Goal: Find specific page/section: Find specific page/section

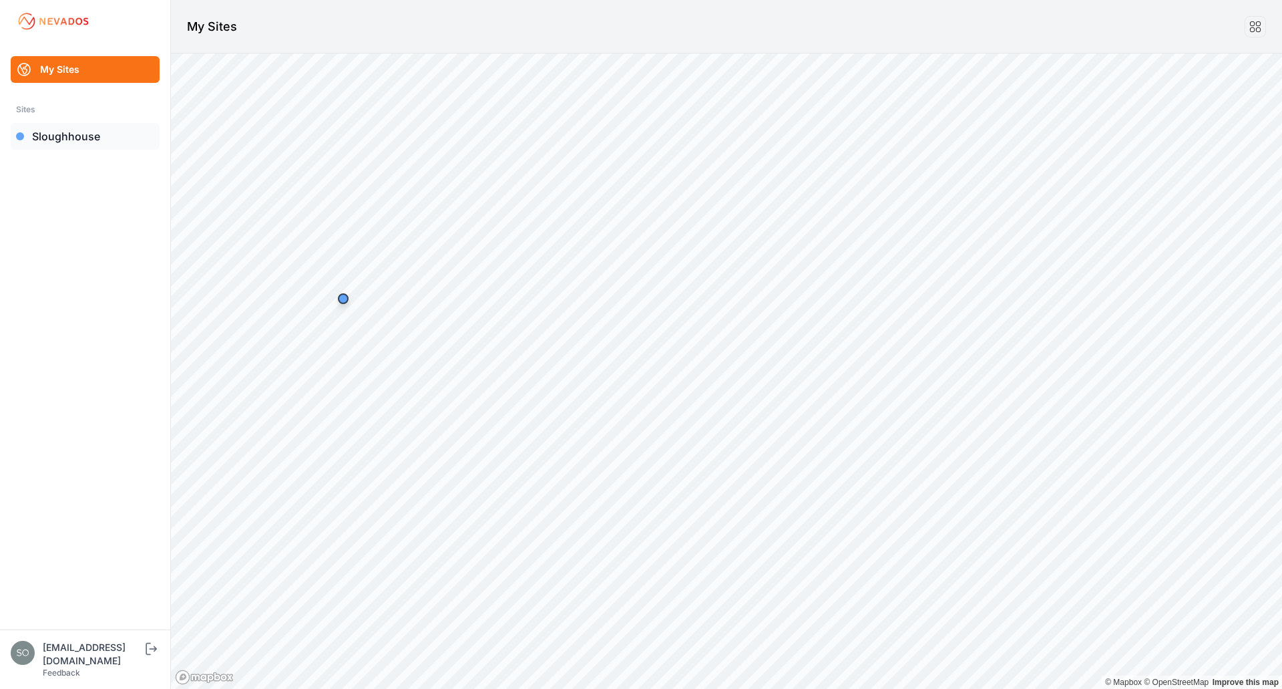
click at [100, 147] on link "Sloughhouse" at bounding box center [85, 136] width 149 height 27
click at [141, 657] on div "[EMAIL_ADDRESS][DOMAIN_NAME]" at bounding box center [93, 654] width 100 height 27
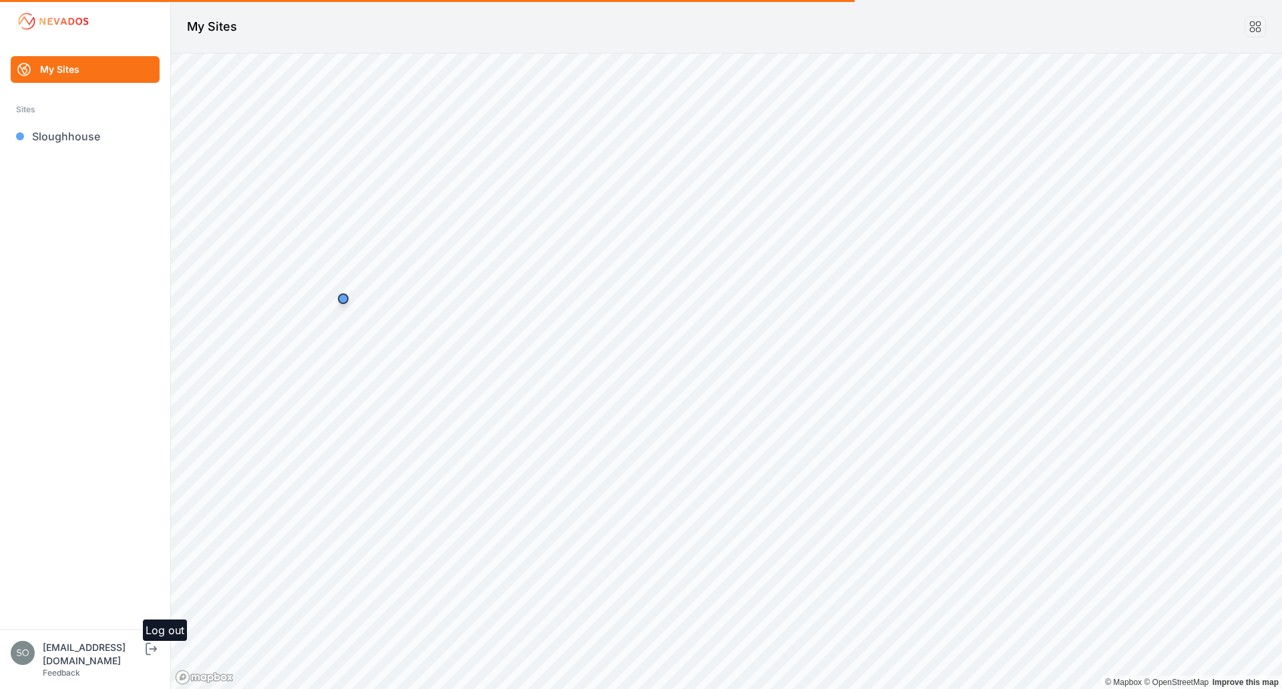
click at [150, 657] on icon "submit" at bounding box center [151, 649] width 17 height 16
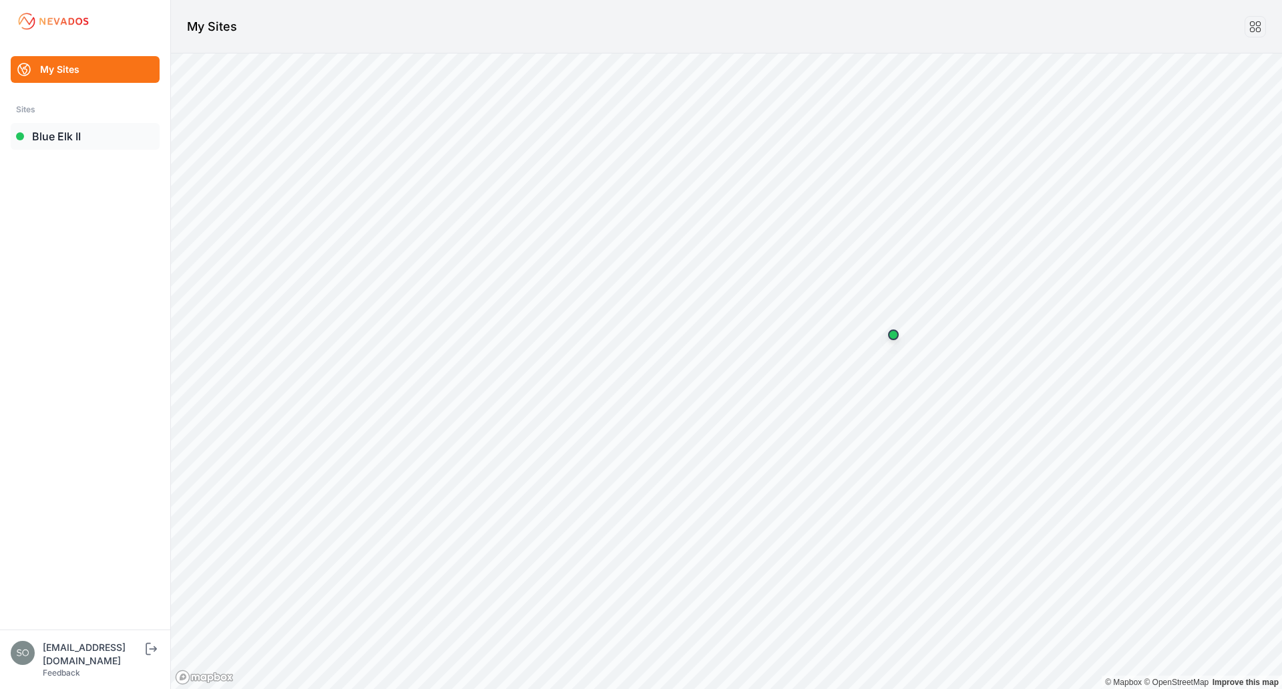
click at [66, 138] on link "Blue Elk II" at bounding box center [85, 136] width 149 height 27
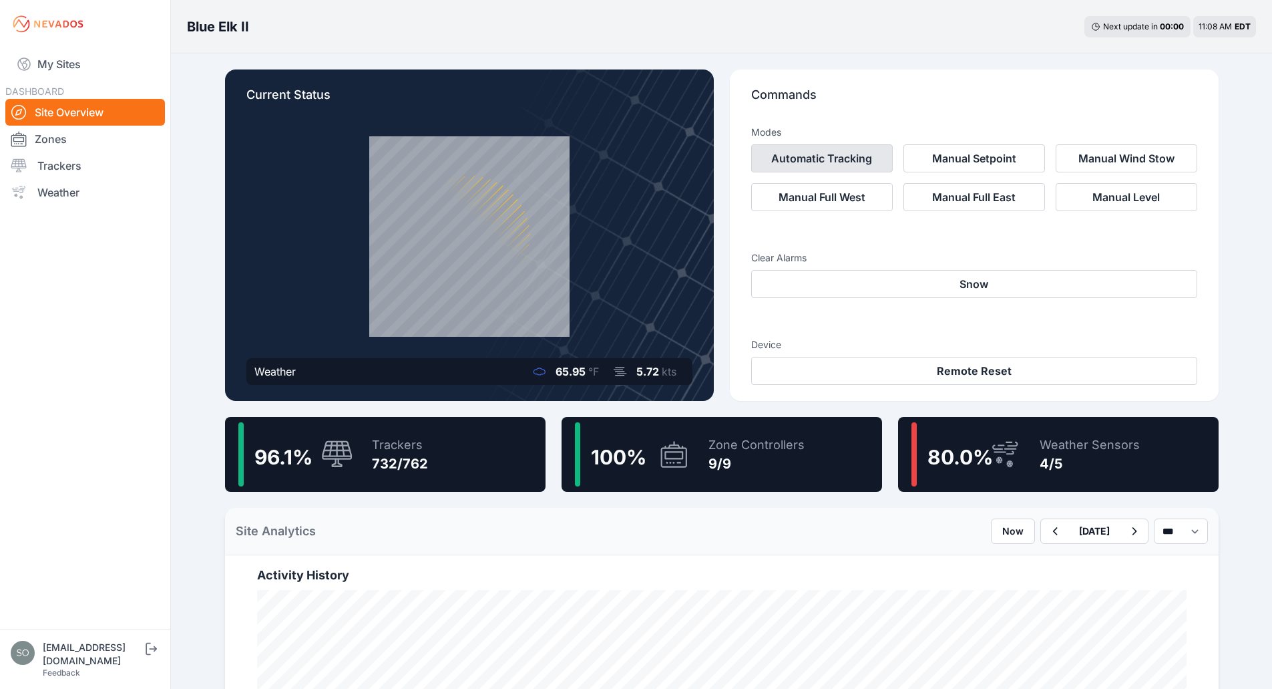
click at [852, 156] on button "Automatic Tracking" at bounding box center [822, 158] width 142 height 28
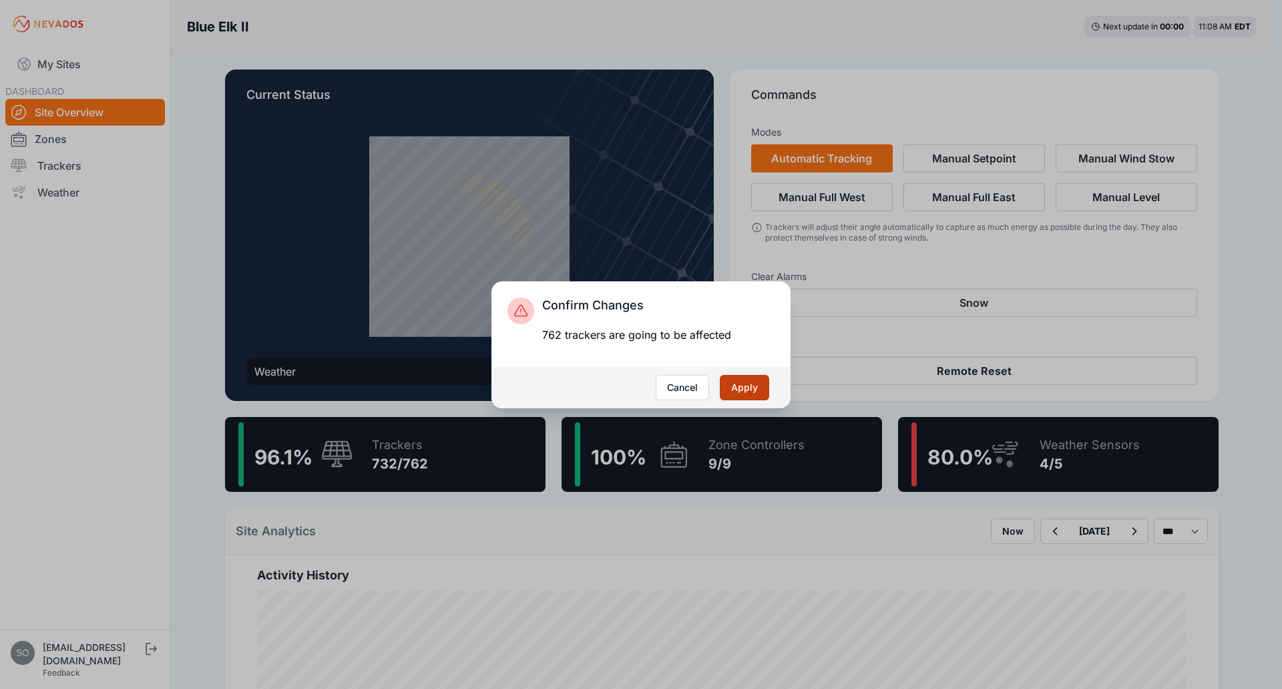
click at [740, 378] on button "Apply" at bounding box center [744, 387] width 49 height 25
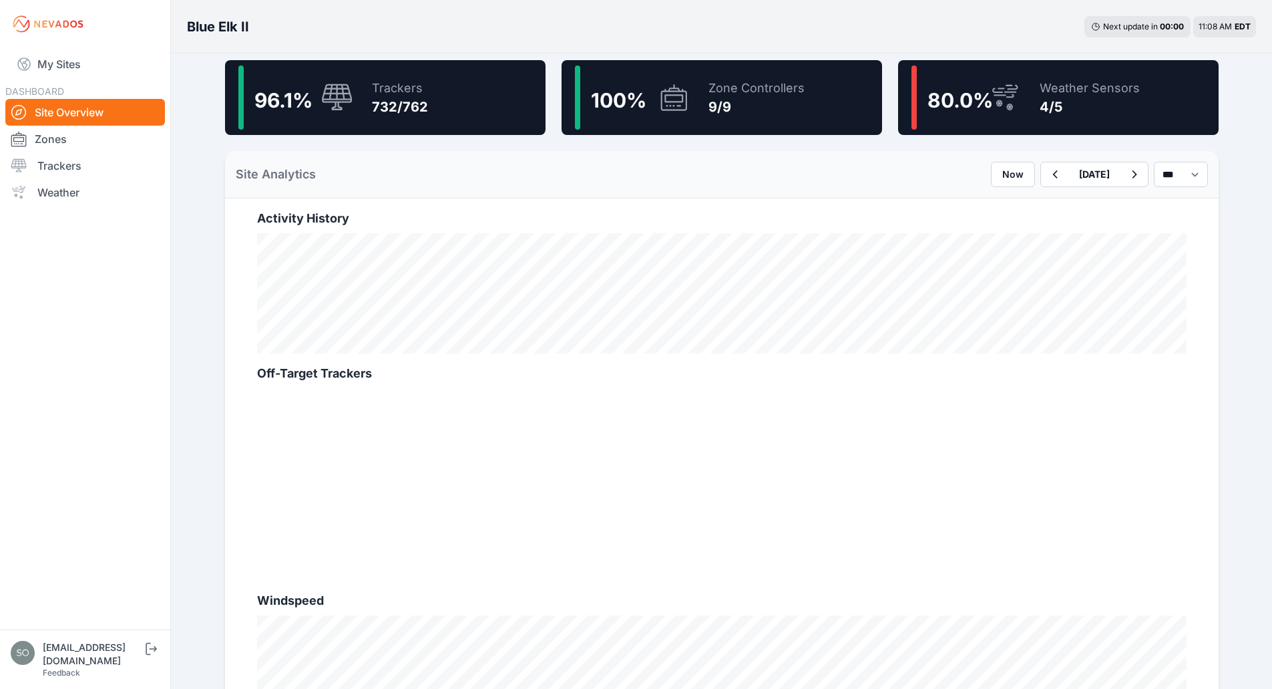
scroll to position [357, 0]
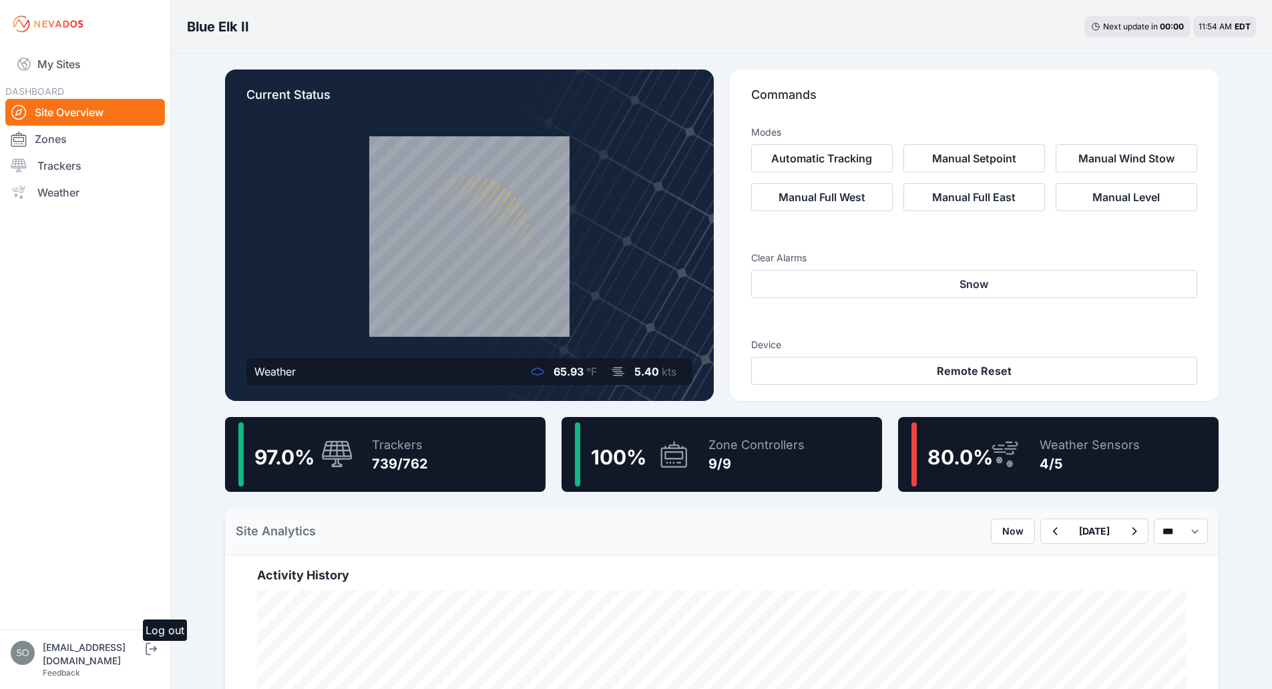
click at [151, 657] on icon "submit" at bounding box center [151, 649] width 17 height 16
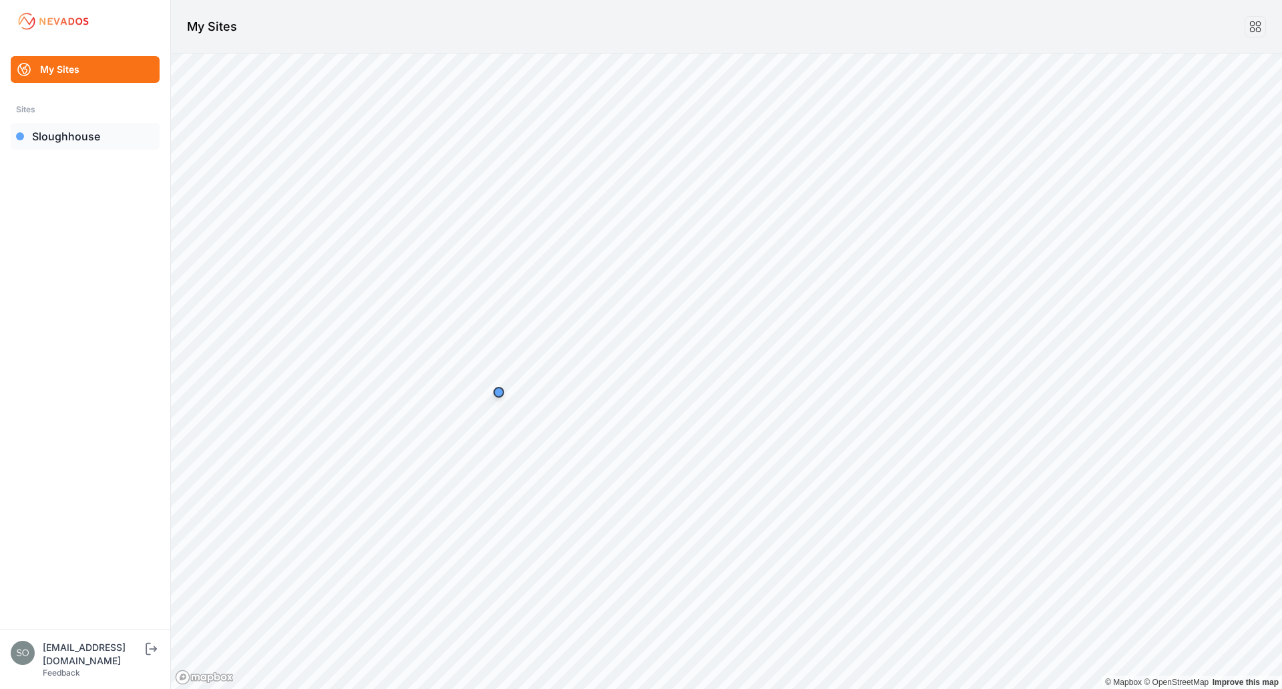
click at [69, 130] on link "Sloughhouse" at bounding box center [85, 136] width 149 height 27
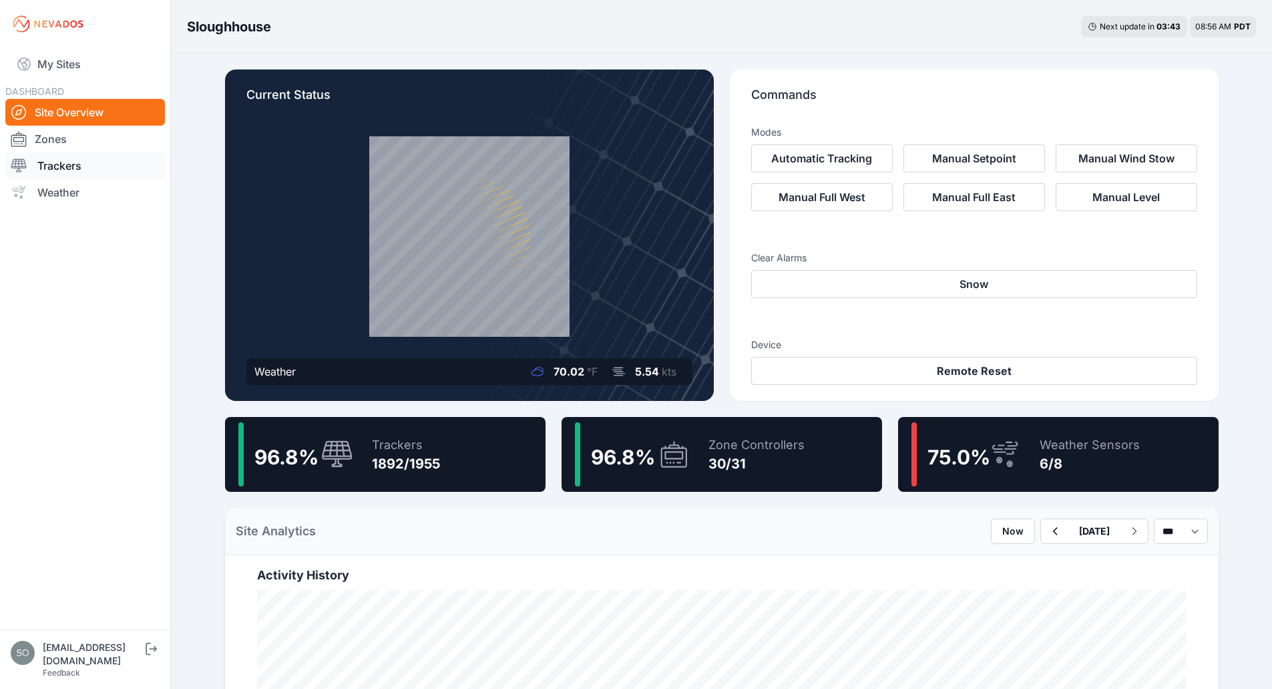
click at [104, 162] on link "Trackers" at bounding box center [85, 165] width 160 height 27
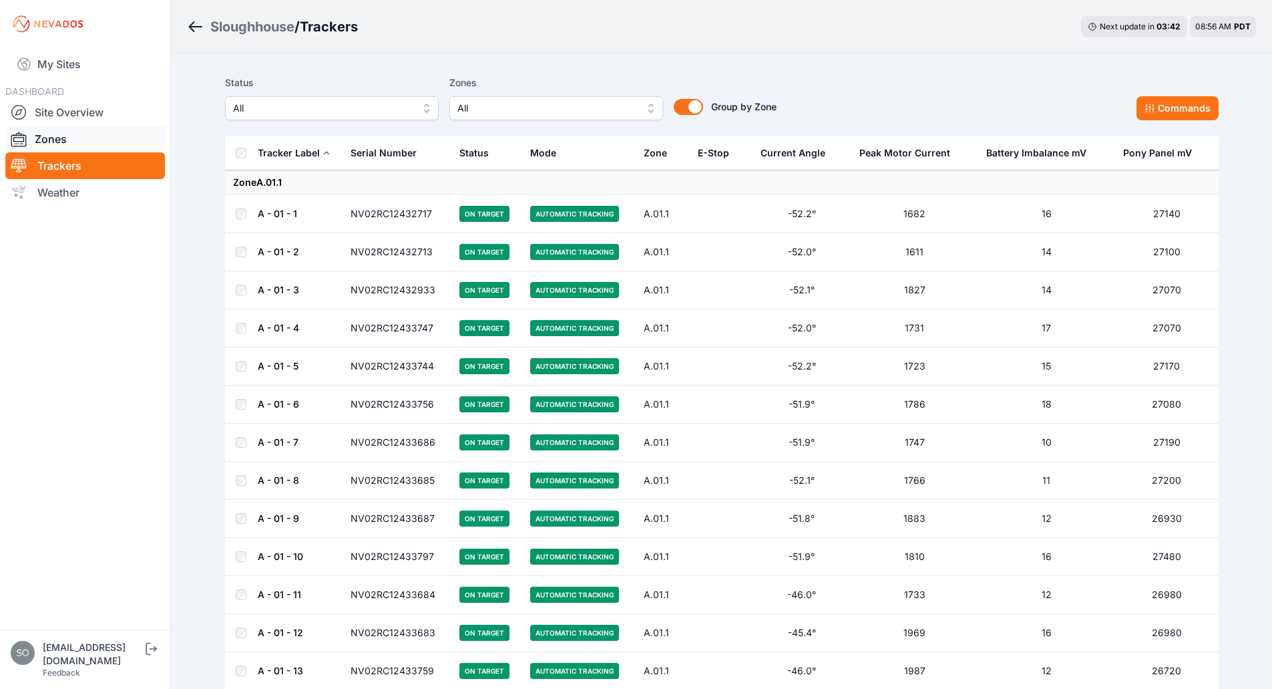
click at [89, 139] on link "Zones" at bounding box center [85, 139] width 160 height 27
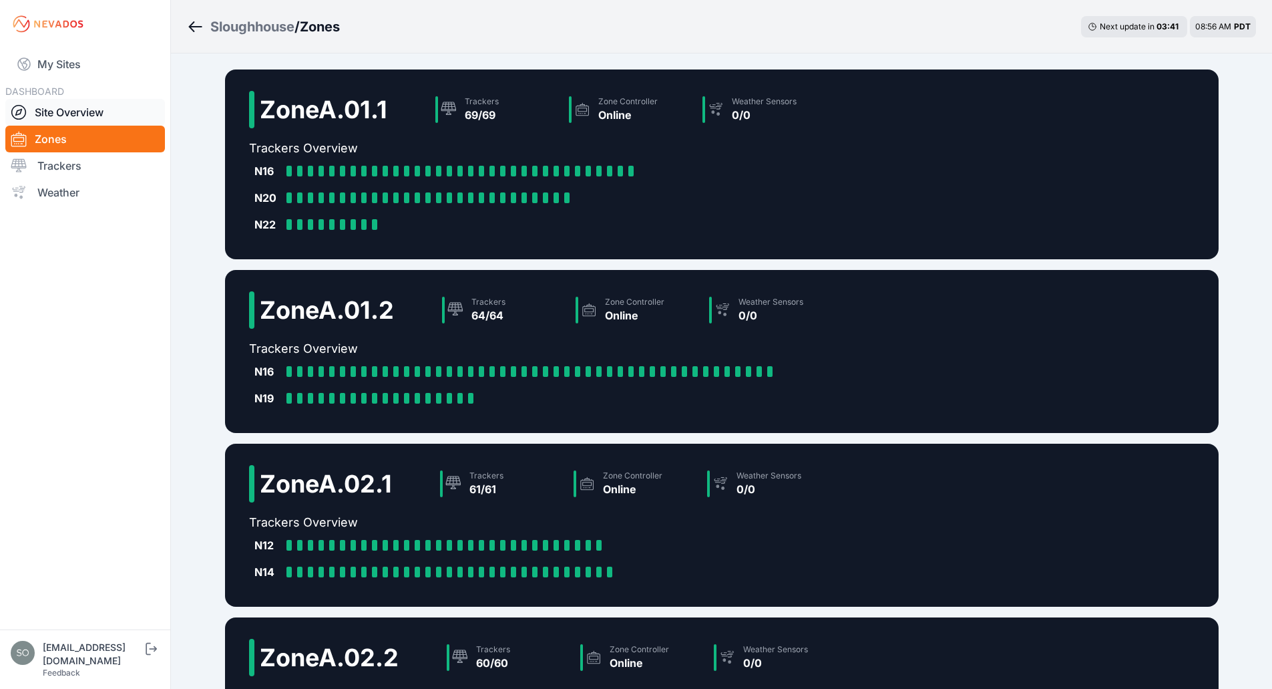
click at [99, 118] on link "Site Overview" at bounding box center [85, 112] width 160 height 27
click at [129, 109] on link "Site Overview" at bounding box center [85, 112] width 160 height 27
click at [58, 107] on link "Site Overview" at bounding box center [85, 112] width 160 height 27
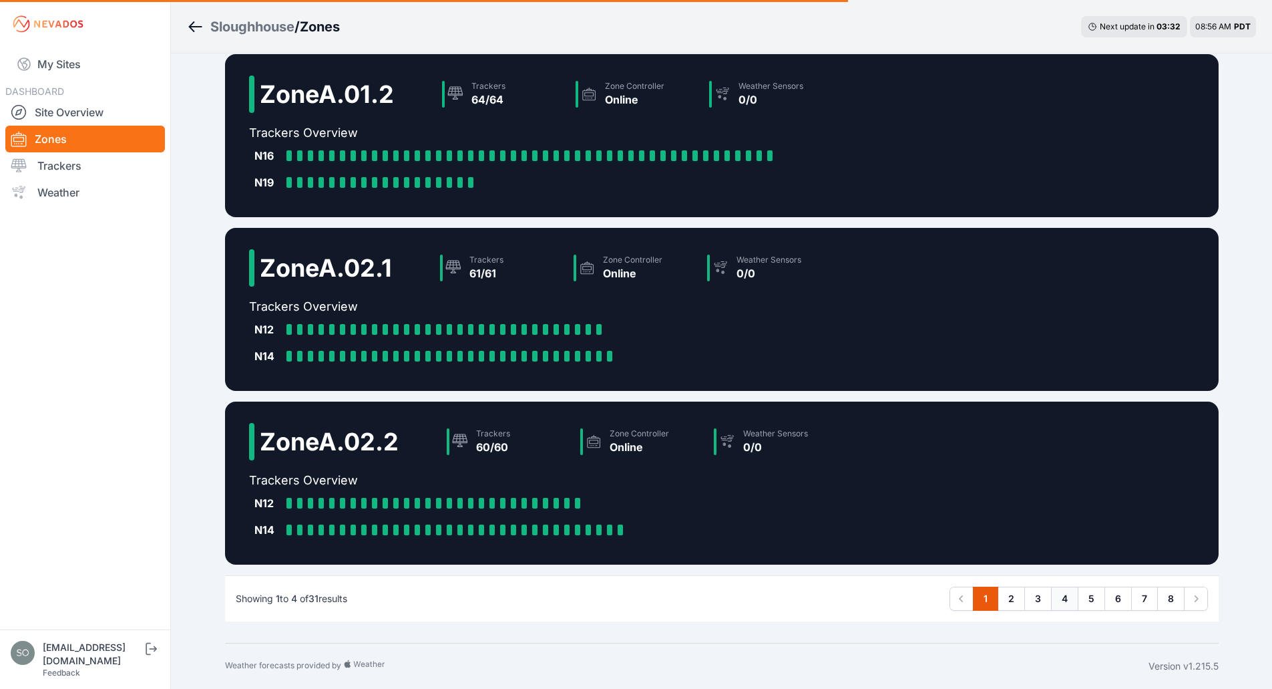
click at [1065, 598] on link "4" at bounding box center [1064, 598] width 27 height 24
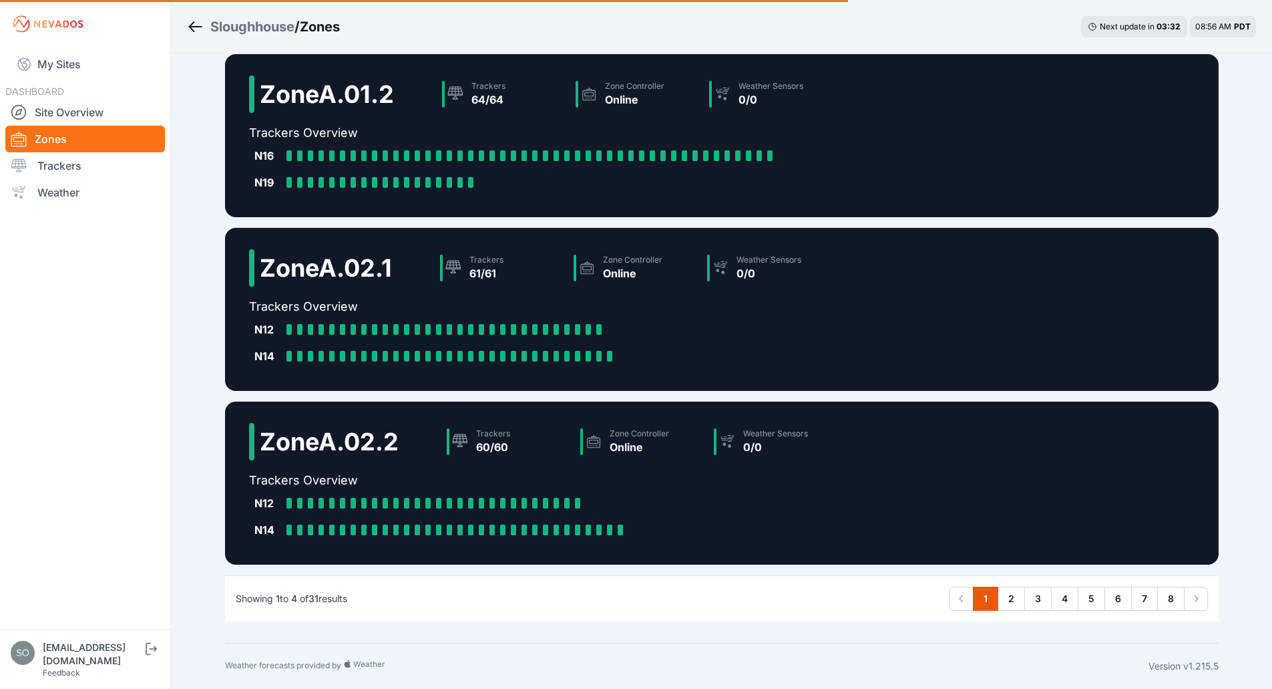
click at [879, 596] on div "Showing 1 to 4 of 31 results Previous 1 2 3 4 5 6 7 8 Next" at bounding box center [722, 598] width 994 height 46
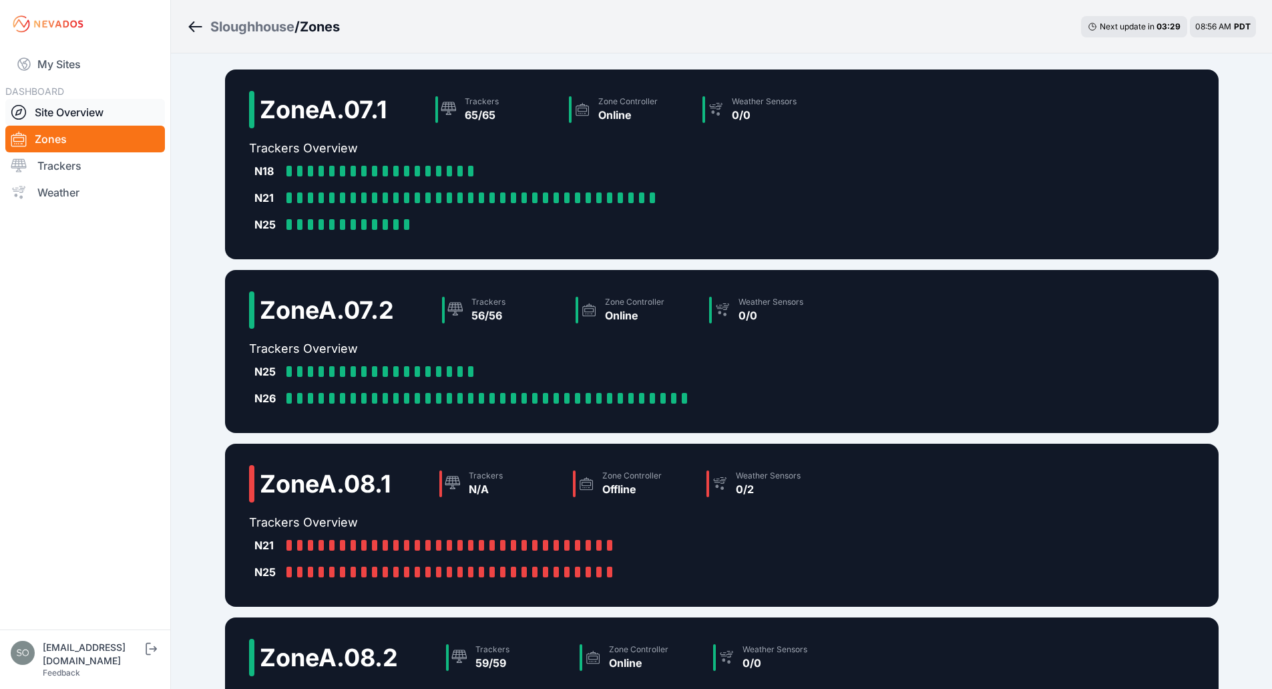
click at [64, 123] on link "Site Overview" at bounding box center [85, 112] width 160 height 27
click at [56, 116] on link "Site Overview" at bounding box center [85, 112] width 160 height 27
click at [74, 114] on link "Site Overview" at bounding box center [85, 112] width 160 height 27
click at [213, 234] on div "Zone A.07.1 Trackers 65/65 Zone Controller Online Weather Sensors 0/0 Trackers …" at bounding box center [722, 469] width 1026 height 832
click at [1259, 264] on div "Sloughhouse / Zones Next update in 02 : 19 08:57 AM PDT Zone A.07.1 Trackers 65…" at bounding box center [636, 465] width 1272 height 931
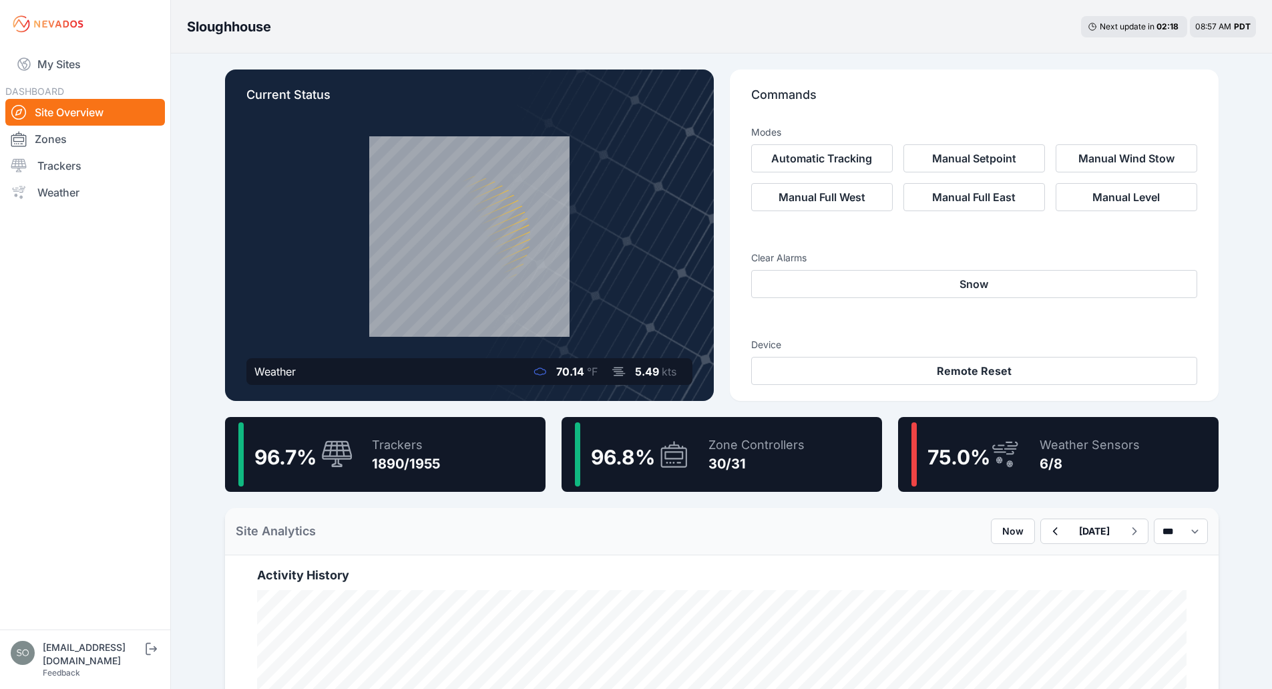
click at [739, 450] on div "Zone Controllers" at bounding box center [757, 445] width 96 height 19
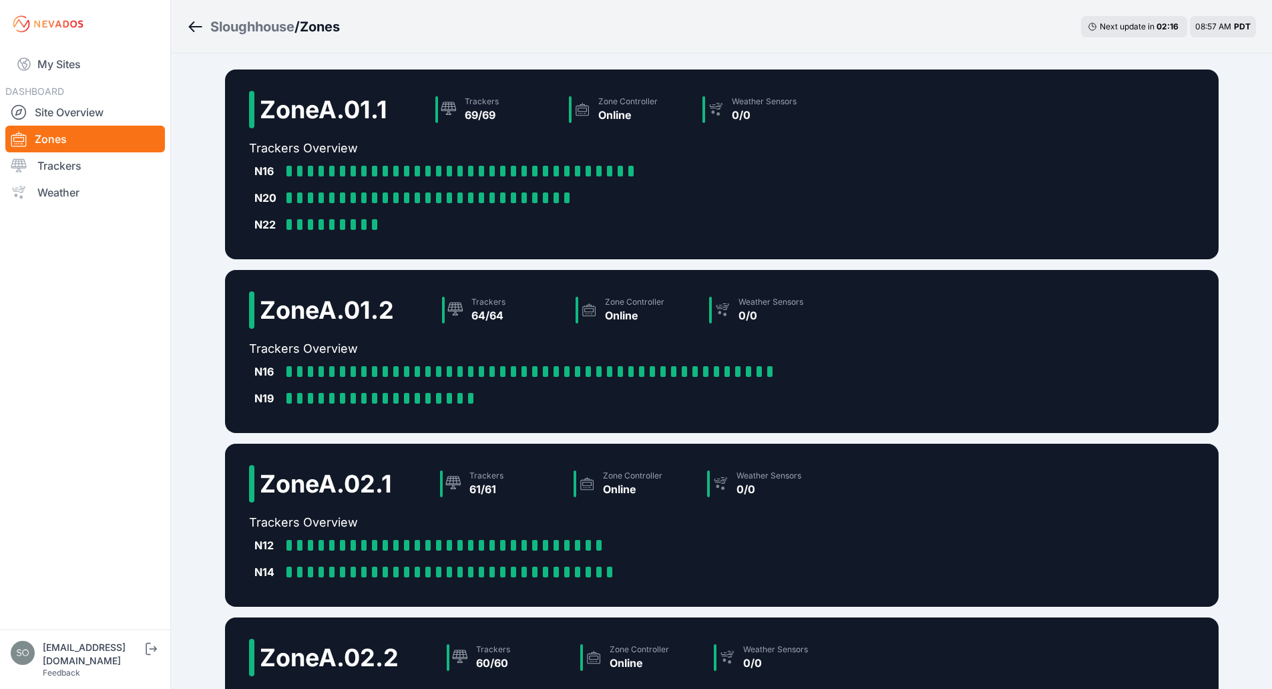
scroll to position [216, 0]
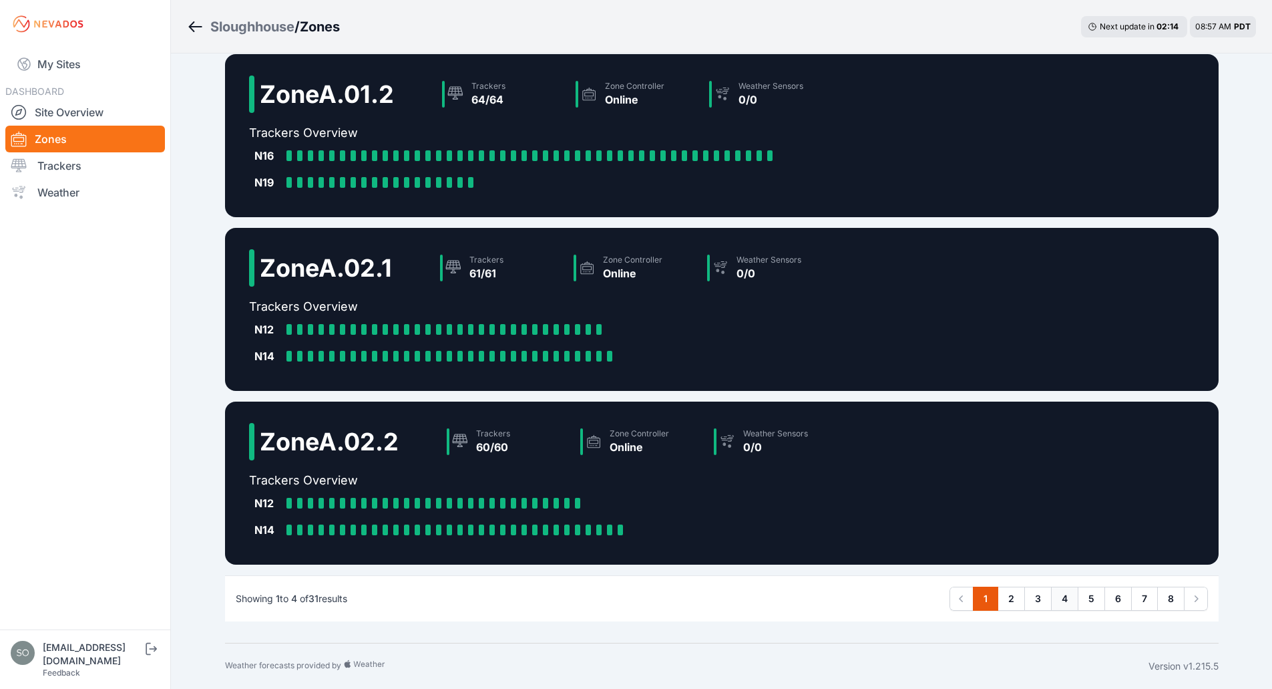
click at [1059, 603] on link "4" at bounding box center [1064, 598] width 27 height 24
